Goal: Task Accomplishment & Management: Complete application form

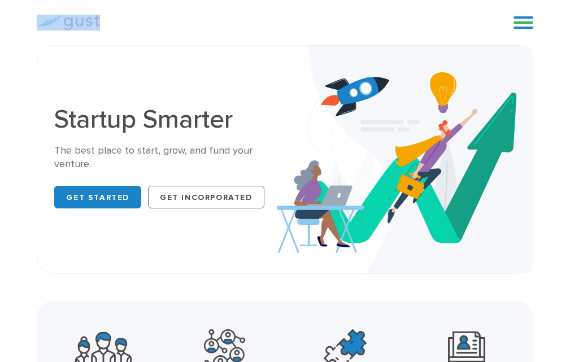
click at [135, 14] on div "Start your Journey Accelerate your Progress Raise Capital Get Incorporated Blog…" at bounding box center [285, 22] width 570 height 45
click at [140, 12] on div "Start your Journey Accelerate your Progress Raise Capital Get Incorporated Blog…" at bounding box center [284, 22] width 513 height 45
drag, startPoint x: 29, startPoint y: 20, endPoint x: 113, endPoint y: 21, distance: 84.1
click at [113, 21] on div "Start your Journey Accelerate your Progress Raise Capital Get Incorporated Blog…" at bounding box center [284, 22] width 513 height 45
click at [113, 21] on div "Start your Journey Accelerate your Progress Raise Capital Get Incorporated" at bounding box center [301, 22] width 387 height 17
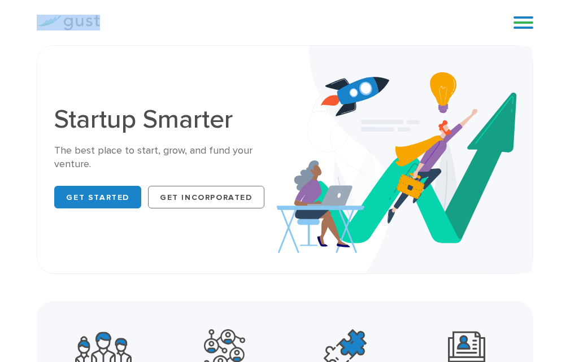
drag, startPoint x: 31, startPoint y: 23, endPoint x: 135, endPoint y: 20, distance: 103.9
click at [125, 20] on div "Start your Journey Accelerate your Progress Raise Capital Get Incorporated Blog…" at bounding box center [284, 22] width 513 height 45
click at [152, 26] on div "Start your Journey Accelerate your Progress Raise Capital Get Incorporated" at bounding box center [301, 22] width 387 height 17
click at [67, 42] on div "Start your Journey Accelerate your Progress Raise Capital Get Incorporated Blog…" at bounding box center [284, 22] width 513 height 45
click at [22, 44] on div "Start your Journey Accelerate your Progress Raise Capital Get Incorporated Blog…" at bounding box center [285, 22] width 570 height 45
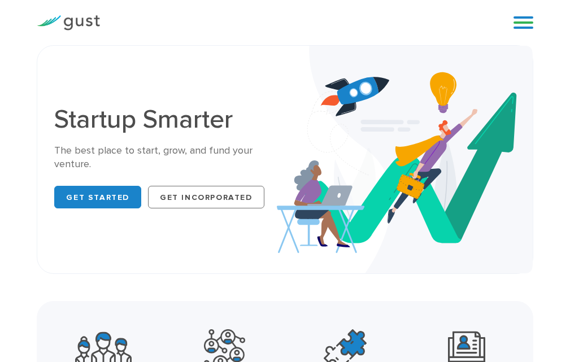
click at [33, 60] on div "Startup Smarter The best place to start, grow, and fund your venture. Get Start…" at bounding box center [284, 159] width 513 height 229
click at [25, 82] on div "Startup Smarter The best place to start, grow, and fund your venture. Get Start…" at bounding box center [285, 159] width 570 height 229
click at [23, 112] on div "Startup Smarter The best place to start, grow, and fund your venture. Get Start…" at bounding box center [285, 159] width 570 height 229
click at [22, 133] on div "Startup Smarter The best place to start, grow, and fund your venture. Get Start…" at bounding box center [285, 159] width 570 height 229
click at [24, 187] on div "Startup Smarter The best place to start, grow, and fund your venture. Get Start…" at bounding box center [285, 159] width 570 height 229
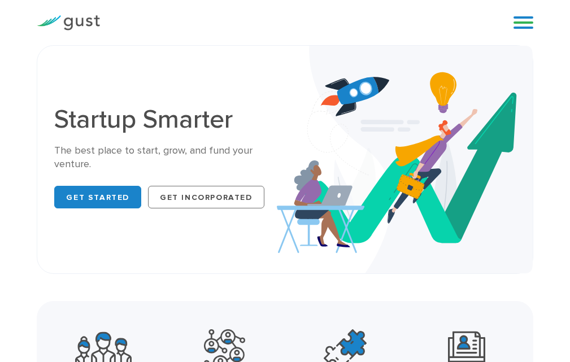
click at [35, 214] on div "Startup Smarter The best place to start, grow, and fund your venture. Get Start…" at bounding box center [284, 159] width 513 height 229
click at [32, 229] on div "Startup Smarter The best place to start, grow, and fund your venture. Get Start…" at bounding box center [284, 159] width 513 height 229
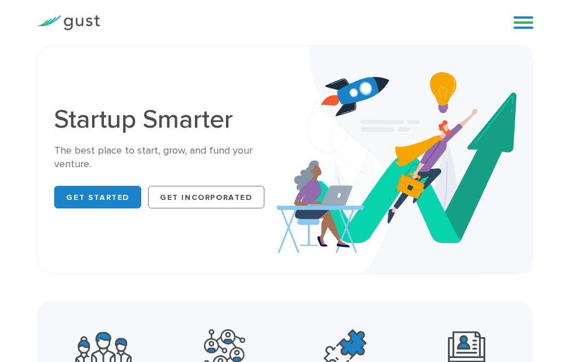
click at [557, 252] on div "Startup Smarter The best place to start, grow, and fund your venture. Get Start…" at bounding box center [285, 159] width 570 height 229
click at [547, 198] on div "Startup Smarter The best place to start, grow, and fund your venture. Get Start…" at bounding box center [285, 159] width 570 height 229
click at [547, 134] on div "Startup Smarter The best place to start, grow, and fund your venture. Get Start…" at bounding box center [285, 159] width 570 height 229
click at [548, 94] on div "Startup Smarter The best place to start, grow, and fund your venture. Get Start…" at bounding box center [285, 159] width 570 height 229
click at [546, 60] on div "Startup Smarter The best place to start, grow, and fund your venture. Get Start…" at bounding box center [285, 159] width 570 height 229
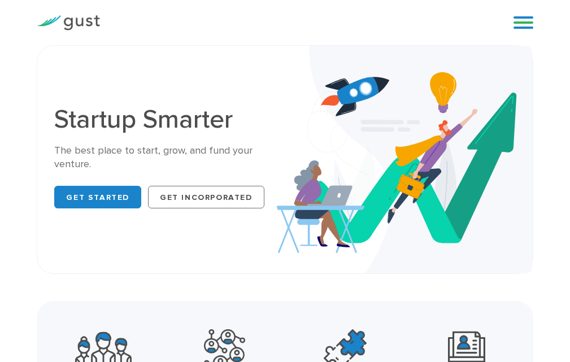
click at [539, 41] on div "Start your Journey Accelerate your Progress Raise Capital Get Incorporated Blog…" at bounding box center [284, 22] width 513 height 45
click at [510, 38] on div "Blog FAQ Pricing Get Started Login Login" at bounding box center [518, 23] width 45 height 34
click at [466, 36] on div "Start your Journey Accelerate your Progress Raise Capital Get Incorporated Blog…" at bounding box center [284, 22] width 513 height 45
click at [426, 36] on div "Start your Journey Accelerate your Progress Raise Capital Get Incorporated Blog…" at bounding box center [284, 22] width 513 height 45
click at [314, 28] on div "Start your Journey Accelerate your Progress Raise Capital Get Incorporated" at bounding box center [301, 22] width 387 height 17
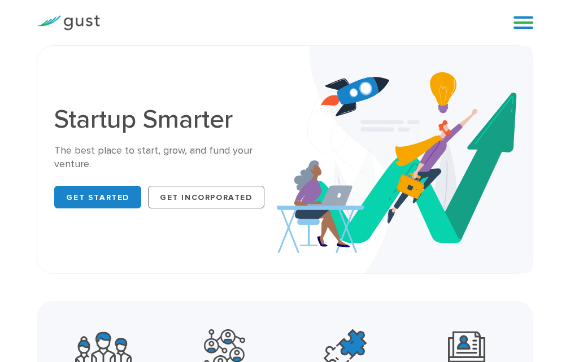
click at [222, 21] on div "Start your Journey Accelerate your Progress Raise Capital Get Incorporated" at bounding box center [301, 22] width 387 height 17
click at [185, 29] on div "Start your Journey Accelerate your Progress Raise Capital Get Incorporated" at bounding box center [301, 22] width 387 height 17
click at [110, 36] on div "Start your Journey Accelerate your Progress Raise Capital Get Incorporated Blog…" at bounding box center [284, 22] width 513 height 45
click at [81, 39] on div at bounding box center [68, 22] width 80 height 33
click at [49, 39] on div at bounding box center [68, 22] width 80 height 33
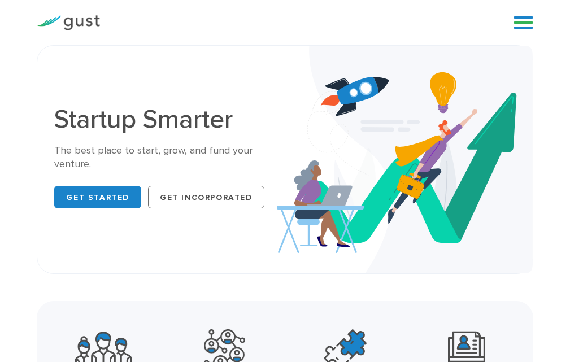
click at [40, 41] on div "Start your Journey Accelerate your Progress Raise Capital Get Incorporated Blog…" at bounding box center [284, 22] width 513 height 45
click at [35, 48] on div "Startup Smarter The best place to start, grow, and fund your venture. Get Start…" at bounding box center [284, 159] width 513 height 229
click at [36, 61] on div "Startup Smarter The best place to start, grow, and fund your venture. Get Start…" at bounding box center [284, 159] width 513 height 229
click at [34, 75] on div "Startup Smarter The best place to start, grow, and fund your venture. Get Start…" at bounding box center [284, 159] width 513 height 229
click at [34, 93] on div "Startup Smarter The best place to start, grow, and fund your venture. Get Start…" at bounding box center [284, 159] width 513 height 229
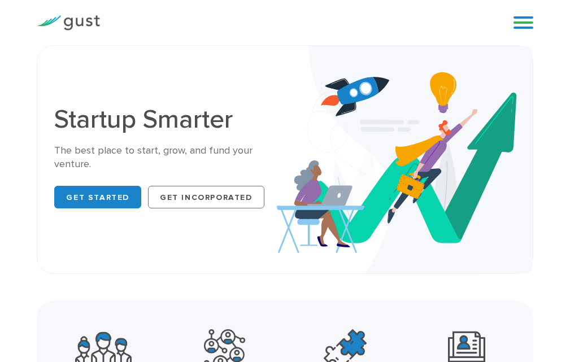
click at [38, 111] on div "Startup Smarter The best place to start, grow, and fund your venture. Get Start…" at bounding box center [285, 159] width 496 height 229
click at [34, 129] on div "Startup Smarter The best place to start, grow, and fund your venture. Get Start…" at bounding box center [284, 159] width 513 height 229
drag, startPoint x: 34, startPoint y: 142, endPoint x: 36, endPoint y: 171, distance: 28.8
click at [34, 143] on div "Startup Smarter The best place to start, grow, and fund your venture. Get Start…" at bounding box center [284, 159] width 513 height 229
click at [37, 171] on div "Startup Smarter The best place to start, grow, and fund your venture. Get Start…" at bounding box center [285, 159] width 496 height 229
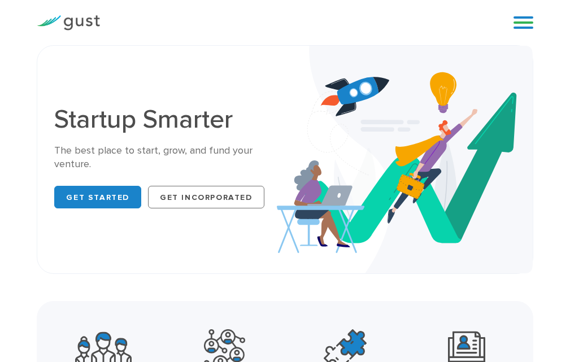
click at [28, 233] on div "Startup Smarter The best place to start, grow, and fund your venture. Get Start…" at bounding box center [285, 159] width 570 height 229
click at [38, 264] on div "Startup Smarter The best place to start, grow, and fund your venture. Get Start…" at bounding box center [285, 159] width 496 height 229
click at [44, 273] on div "Startup Smarter The best place to start, grow, and fund your venture. Get Start…" at bounding box center [284, 159] width 513 height 229
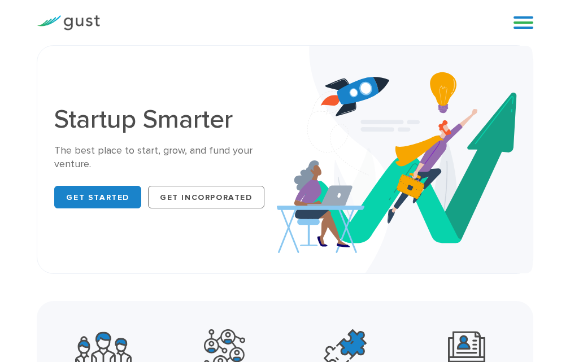
drag, startPoint x: 207, startPoint y: 283, endPoint x: 232, endPoint y: 288, distance: 25.3
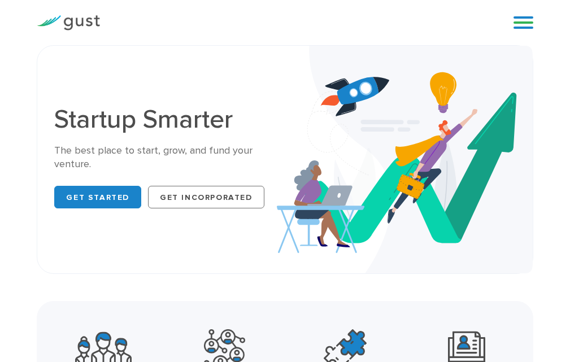
click at [126, 193] on link "Get Started" at bounding box center [97, 197] width 87 height 23
